Goal: Task Accomplishment & Management: Manage account settings

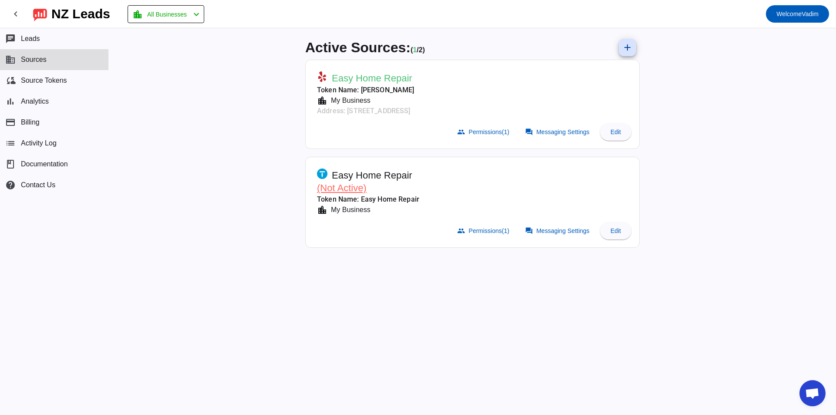
drag, startPoint x: 661, startPoint y: 303, endPoint x: 641, endPoint y: 268, distance: 39.6
click at [661, 303] on div "Active Sources: ( 1 / 2) add Easy Home Repair Token Name: [PERSON_NAME] locatio…" at bounding box center [472, 221] width 727 height 387
click at [558, 132] on span "Messaging Settings" at bounding box center [562, 131] width 53 height 7
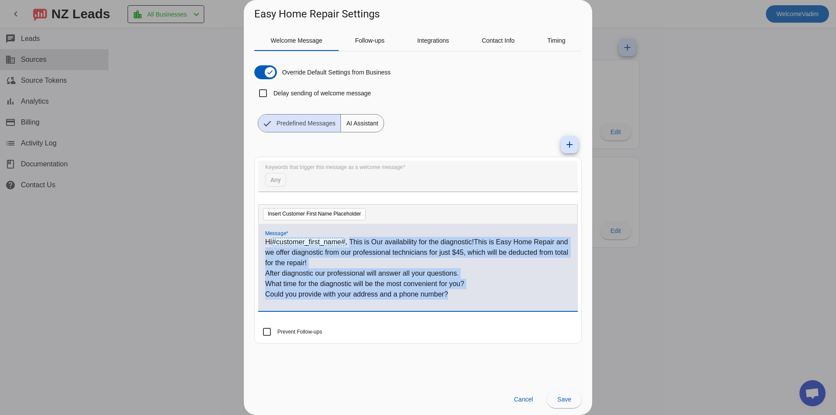
drag, startPoint x: 383, startPoint y: 257, endPoint x: 478, endPoint y: 295, distance: 101.8
click at [477, 294] on div "Hi #customer_first_name# , This is Our availability for the diagnostic!This is …" at bounding box center [418, 272] width 306 height 71
click at [478, 295] on p "Could you provide with your address and a phone number?" at bounding box center [418, 294] width 306 height 10
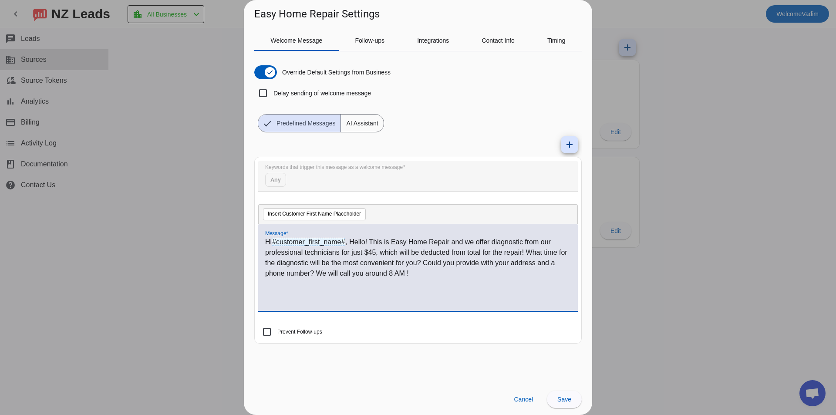
click at [358, 241] on p "Hi #customer_first_name# , Hello! This is Easy Home Repair and we offer diagnos…" at bounding box center [418, 258] width 306 height 42
drag, startPoint x: 358, startPoint y: 241, endPoint x: 370, endPoint y: 243, distance: 12.0
click at [370, 243] on p "Hi #customer_first_name# , Hello! This is Easy Home Repair and we offer diagnos…" at bounding box center [418, 258] width 306 height 42
click at [562, 401] on span "Save" at bounding box center [564, 399] width 14 height 7
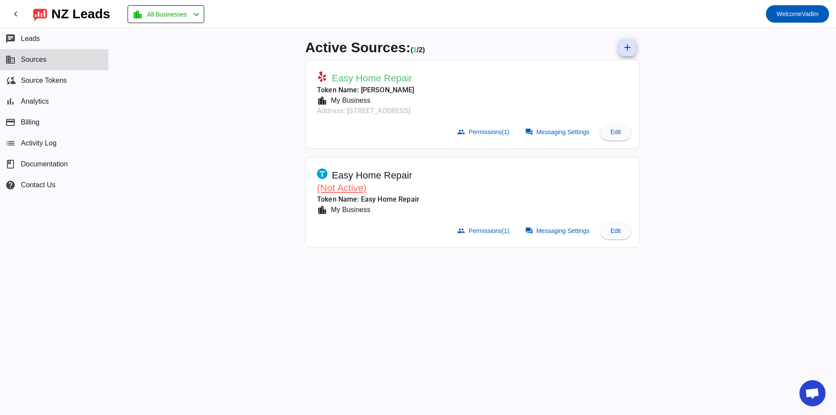
click at [49, 67] on button "business Sources" at bounding box center [54, 59] width 108 height 21
click at [81, 34] on button "chat Leads" at bounding box center [54, 38] width 108 height 21
